Goal: Transaction & Acquisition: Purchase product/service

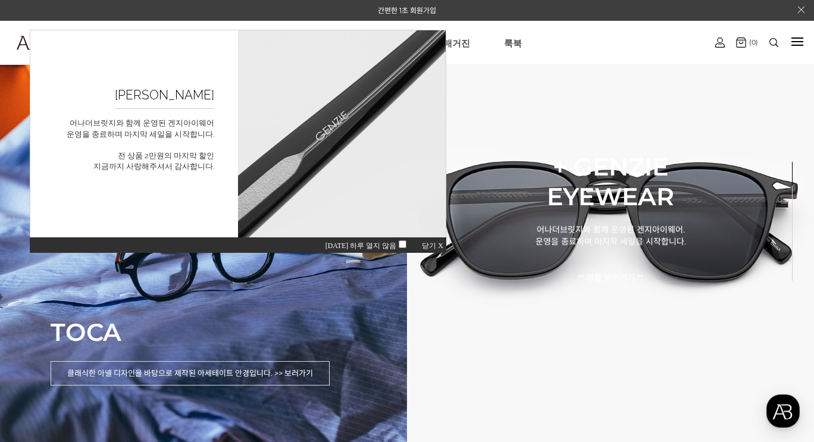
click at [424, 244] on span "닫기 X" at bounding box center [432, 246] width 21 height 8
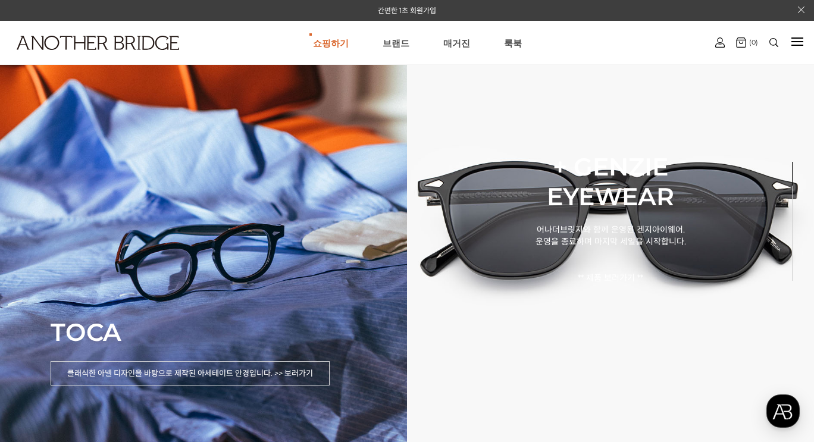
click at [0, 0] on link "AnotherBridge" at bounding box center [0, 0] width 0 height 0
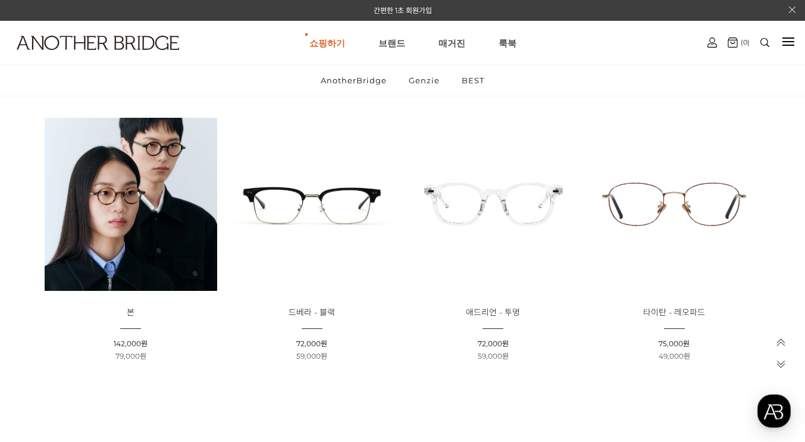
scroll to position [476, 0]
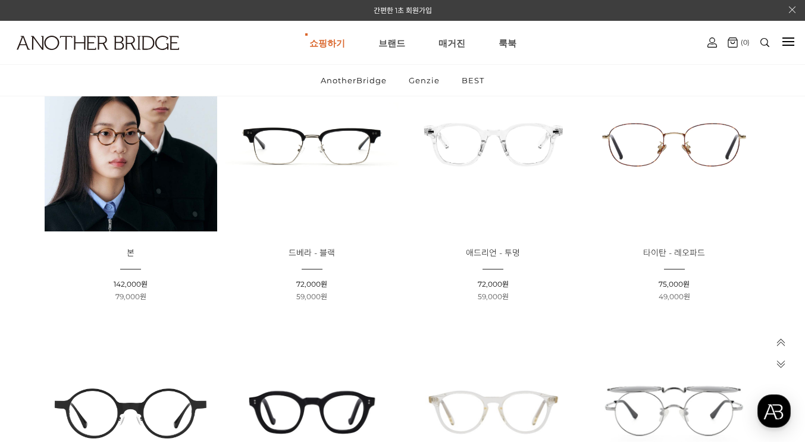
click at [139, 160] on img at bounding box center [131, 144] width 173 height 173
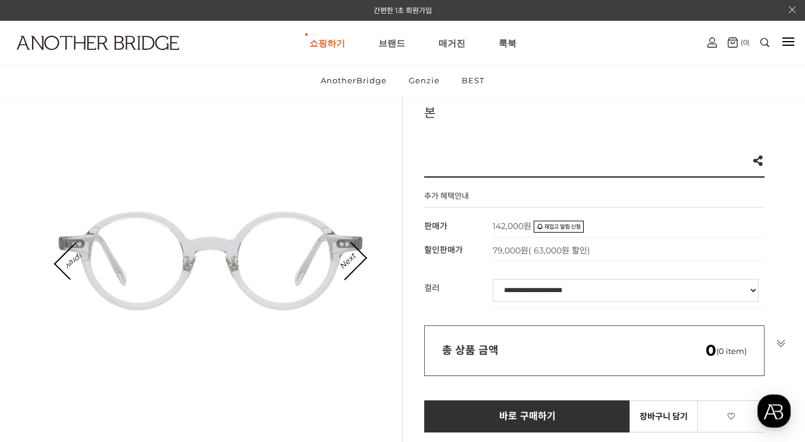
scroll to position [119, 0]
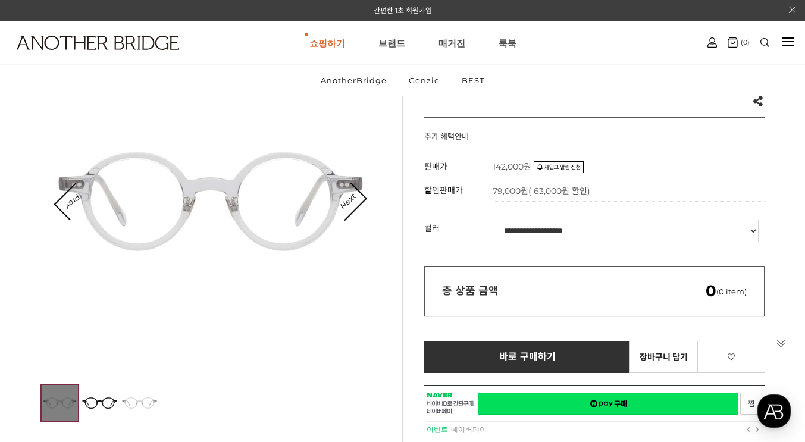
click at [549, 230] on select "**********" at bounding box center [626, 231] width 266 height 23
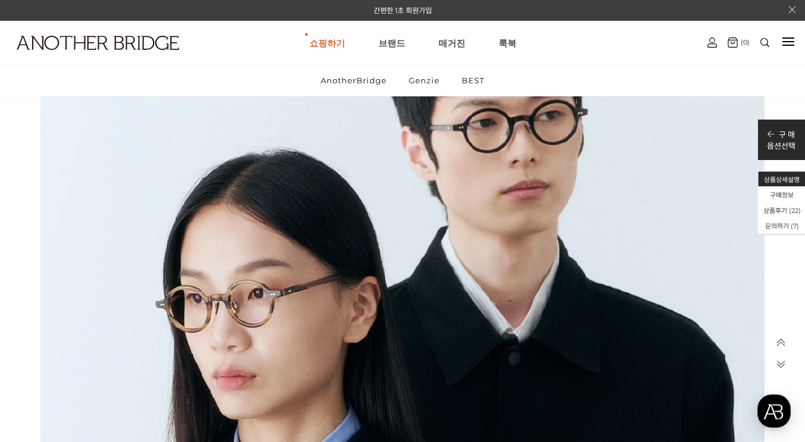
scroll to position [1190, 0]
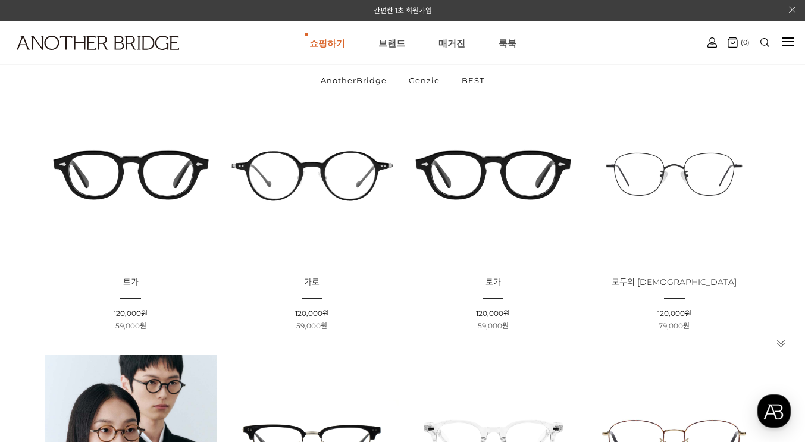
scroll to position [119, 0]
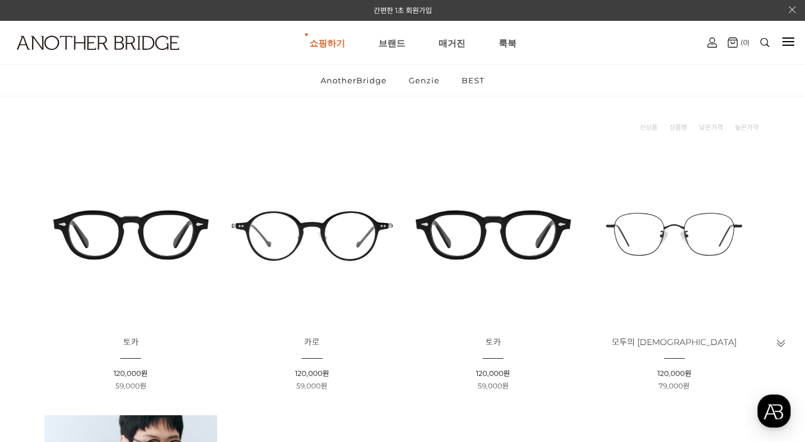
click at [476, 244] on img at bounding box center [493, 234] width 173 height 173
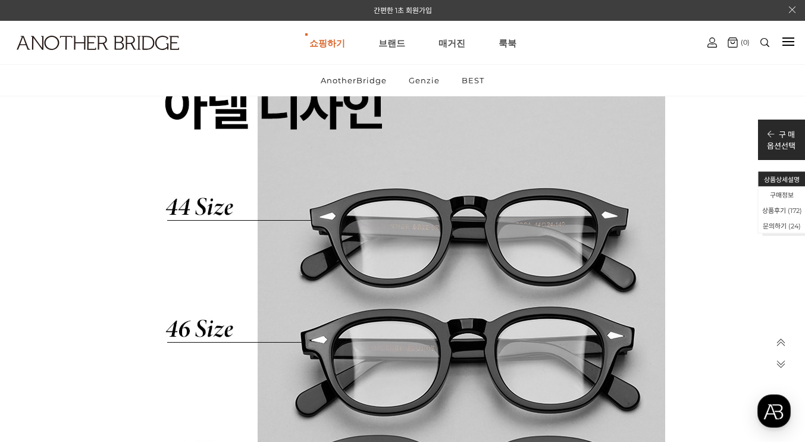
scroll to position [6845, 0]
